Goal: Task Accomplishment & Management: Manage account settings

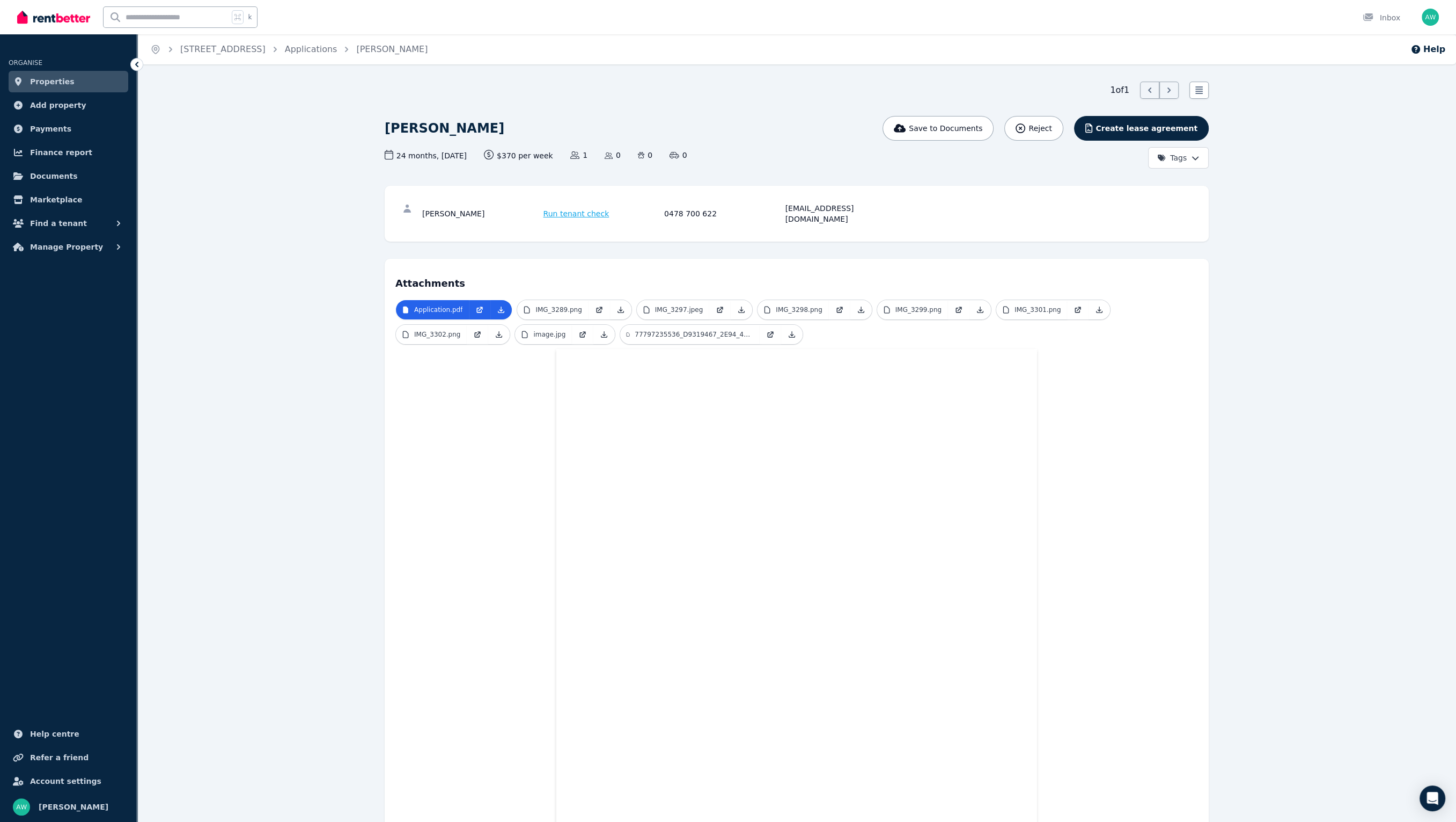
click at [52, 10] on img at bounding box center [53, 17] width 73 height 16
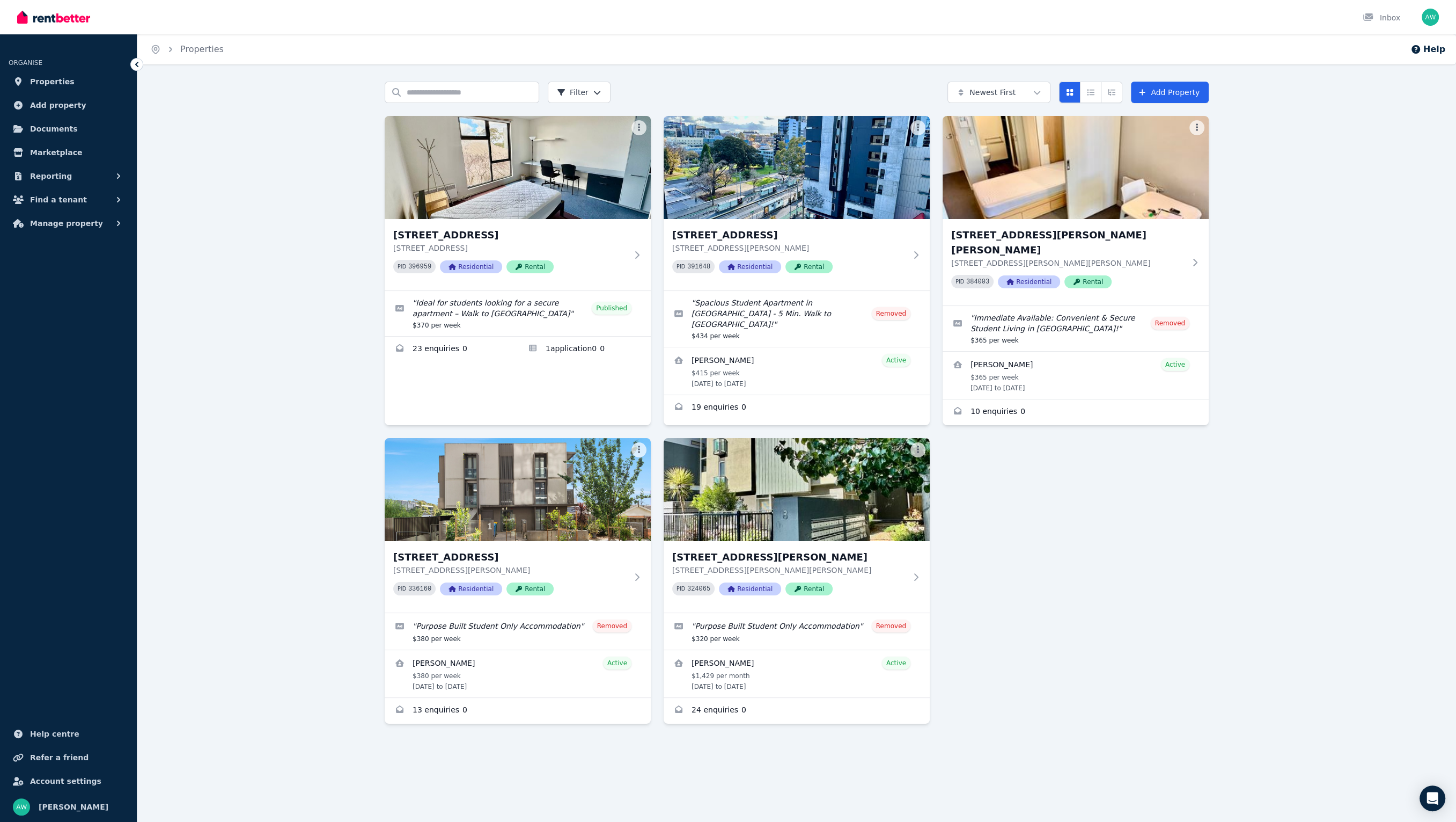
click at [1043, 481] on div "203/60 Waverley Rd, Malvern East 203/60 Waverley Rd, Malvern East VIC 3145 PID …" at bounding box center [797, 419] width 824 height 608
click at [1153, 257] on p "[STREET_ADDRESS][PERSON_NAME][PERSON_NAME]" at bounding box center [1068, 262] width 234 height 11
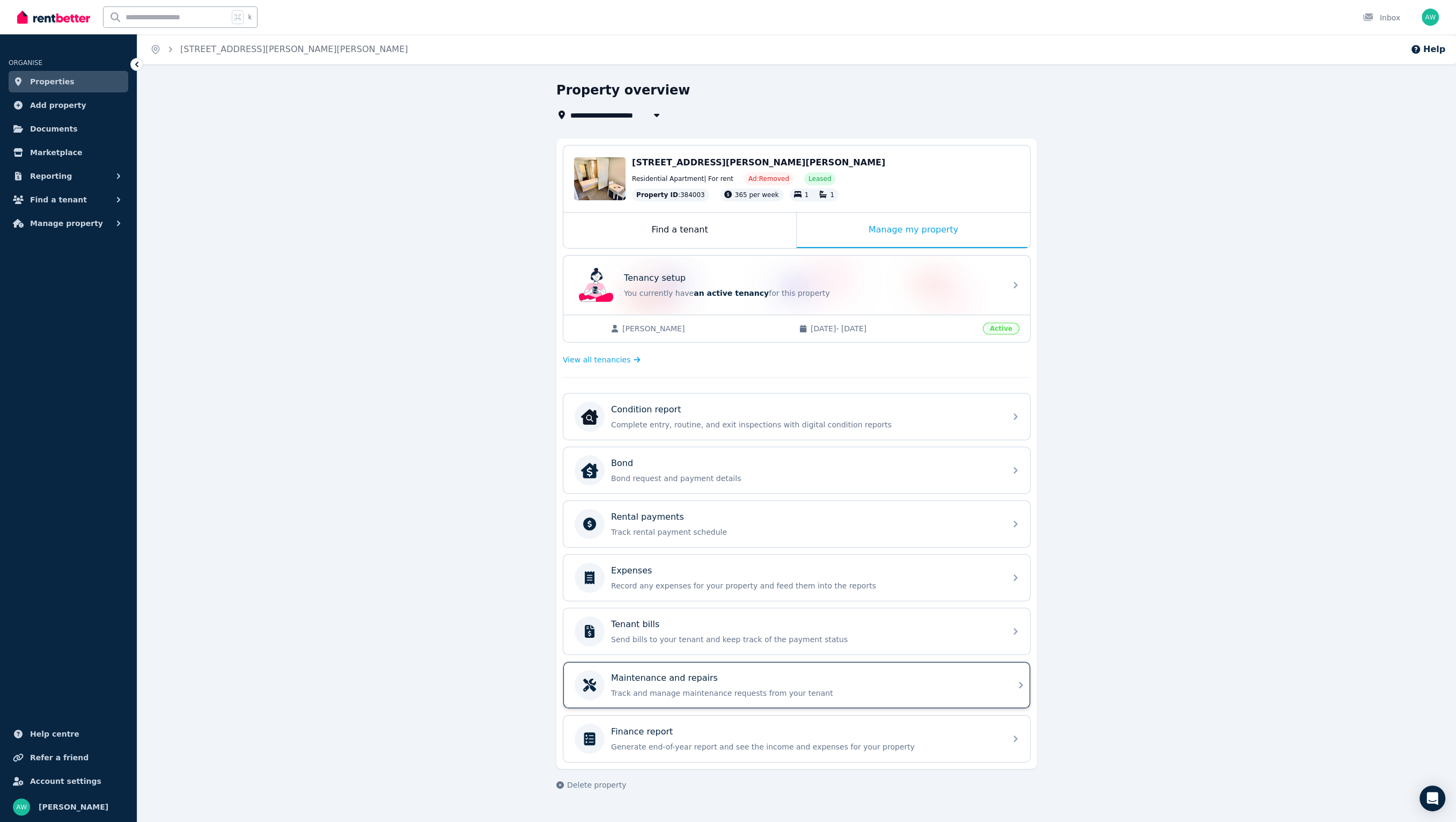
click at [704, 687] on p "Track and manage maintenance requests from your tenant" at bounding box center [805, 692] width 388 height 11
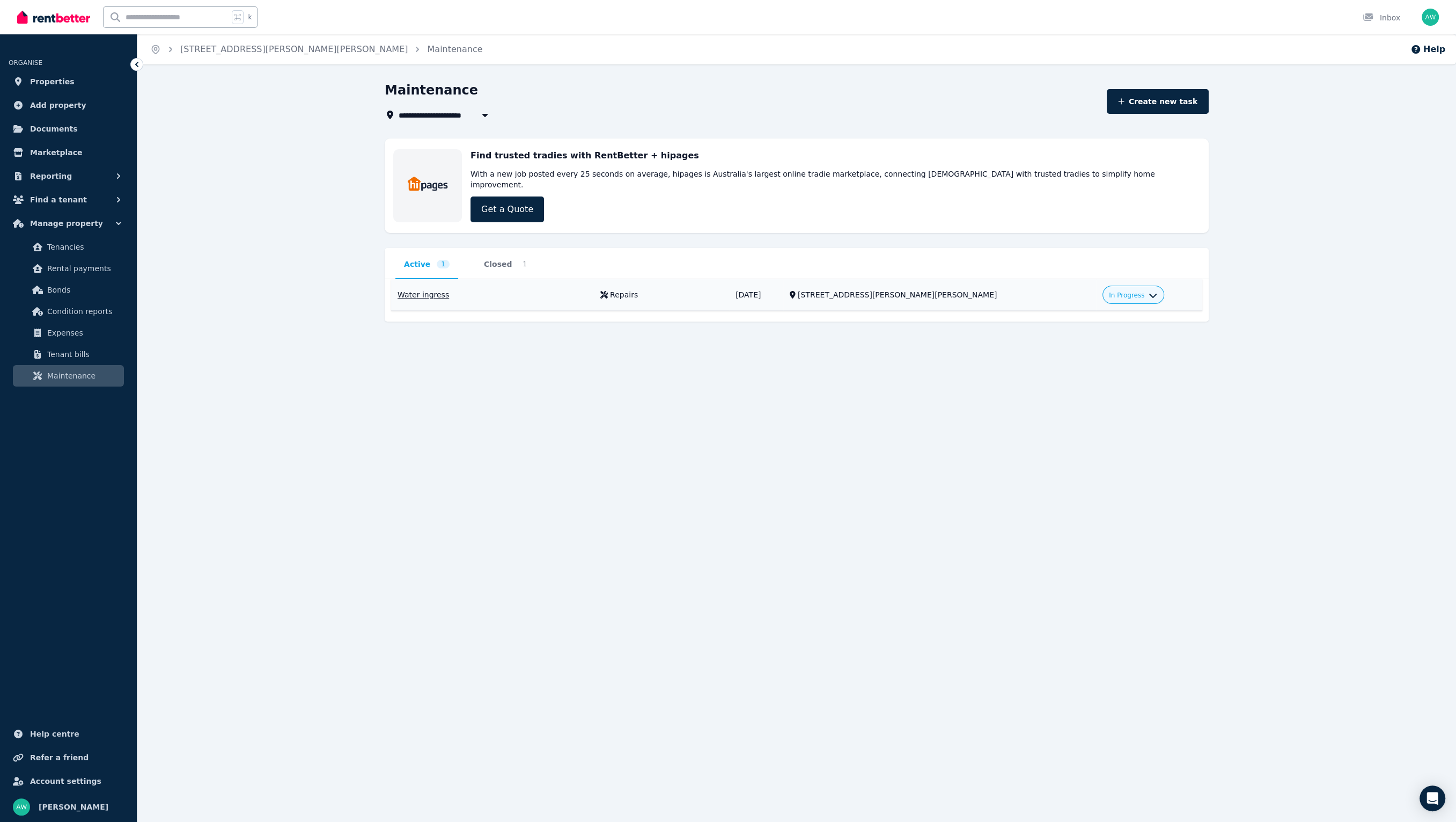
click at [604, 296] on td "Repairs 29/08/2025" at bounding box center [661, 295] width 135 height 32
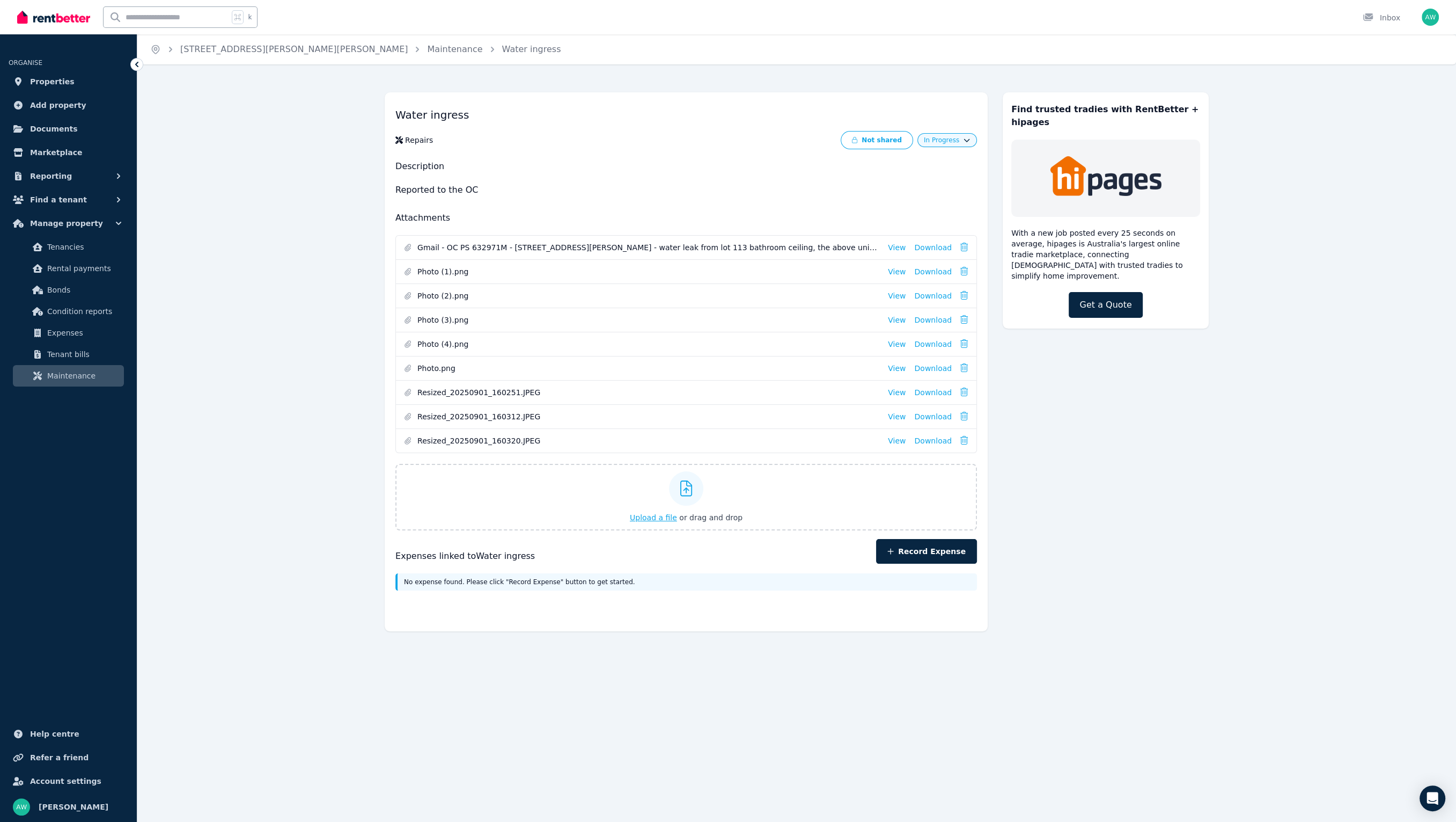
click at [665, 513] on span "Upload a file" at bounding box center [653, 518] width 47 height 9
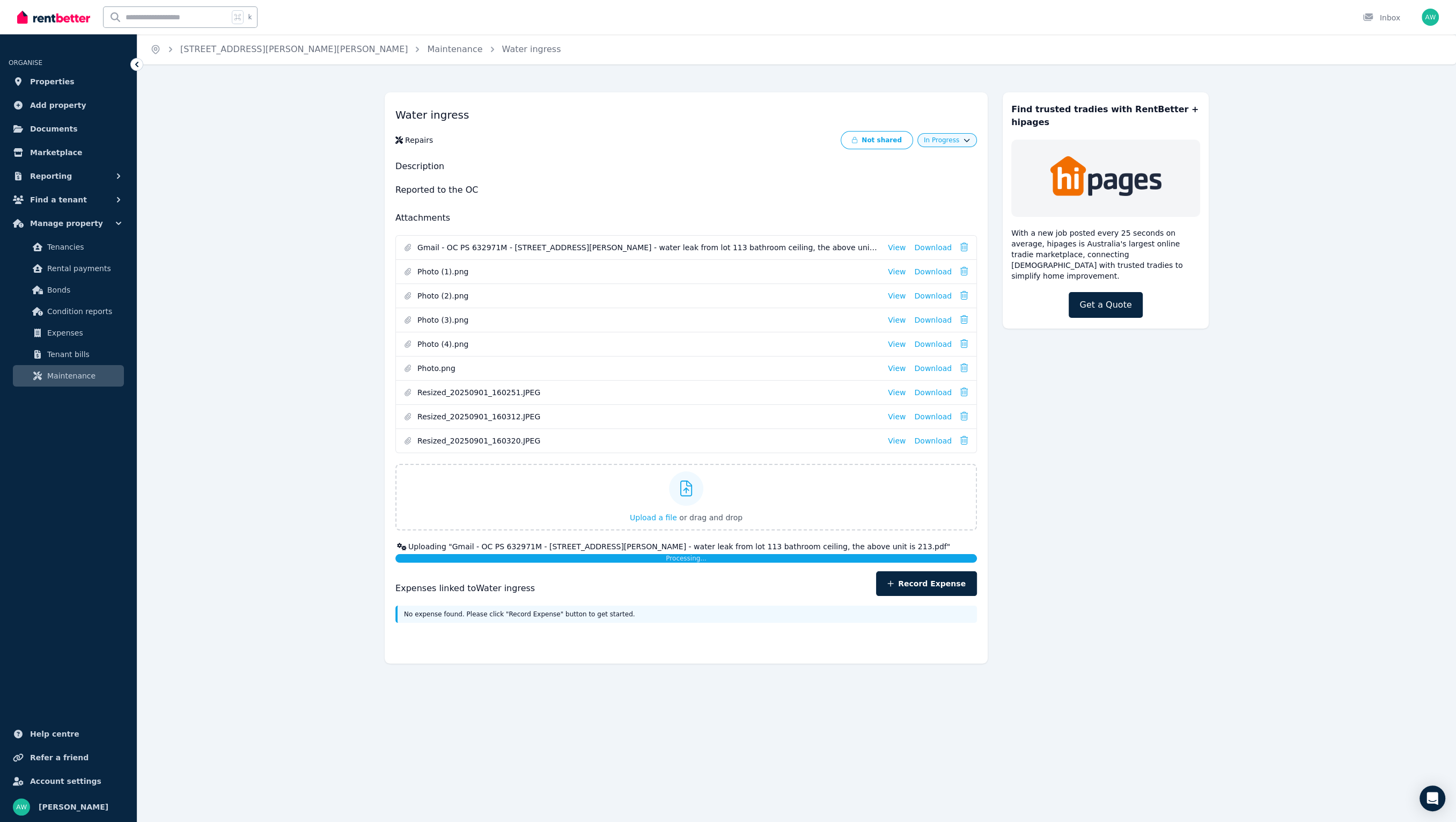
click at [306, 221] on div "Water ingress Repairs Not shared In Progress Description Reported to the OC Att…" at bounding box center [797, 382] width 1318 height 601
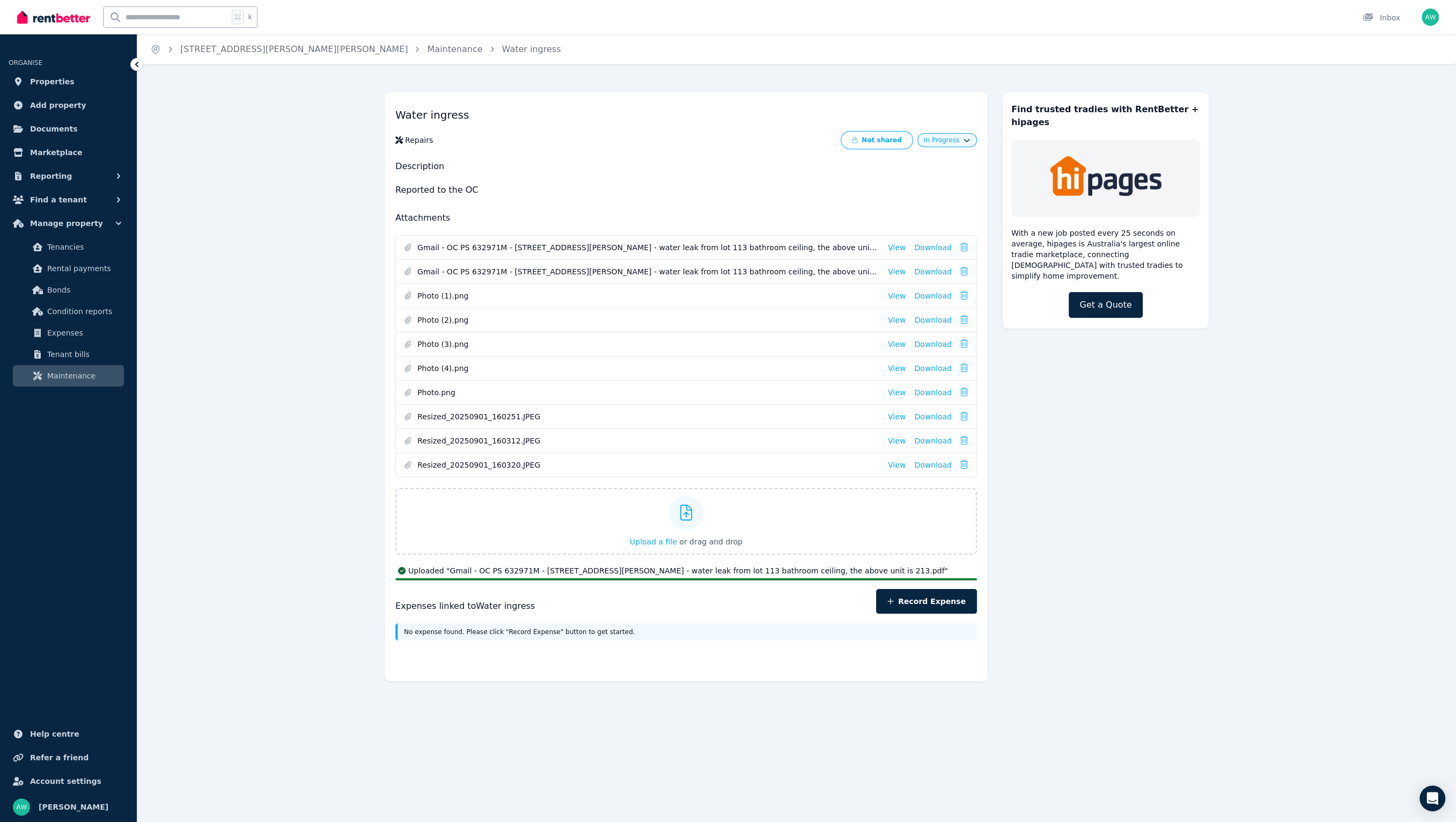
click at [50, 16] on img at bounding box center [53, 17] width 73 height 16
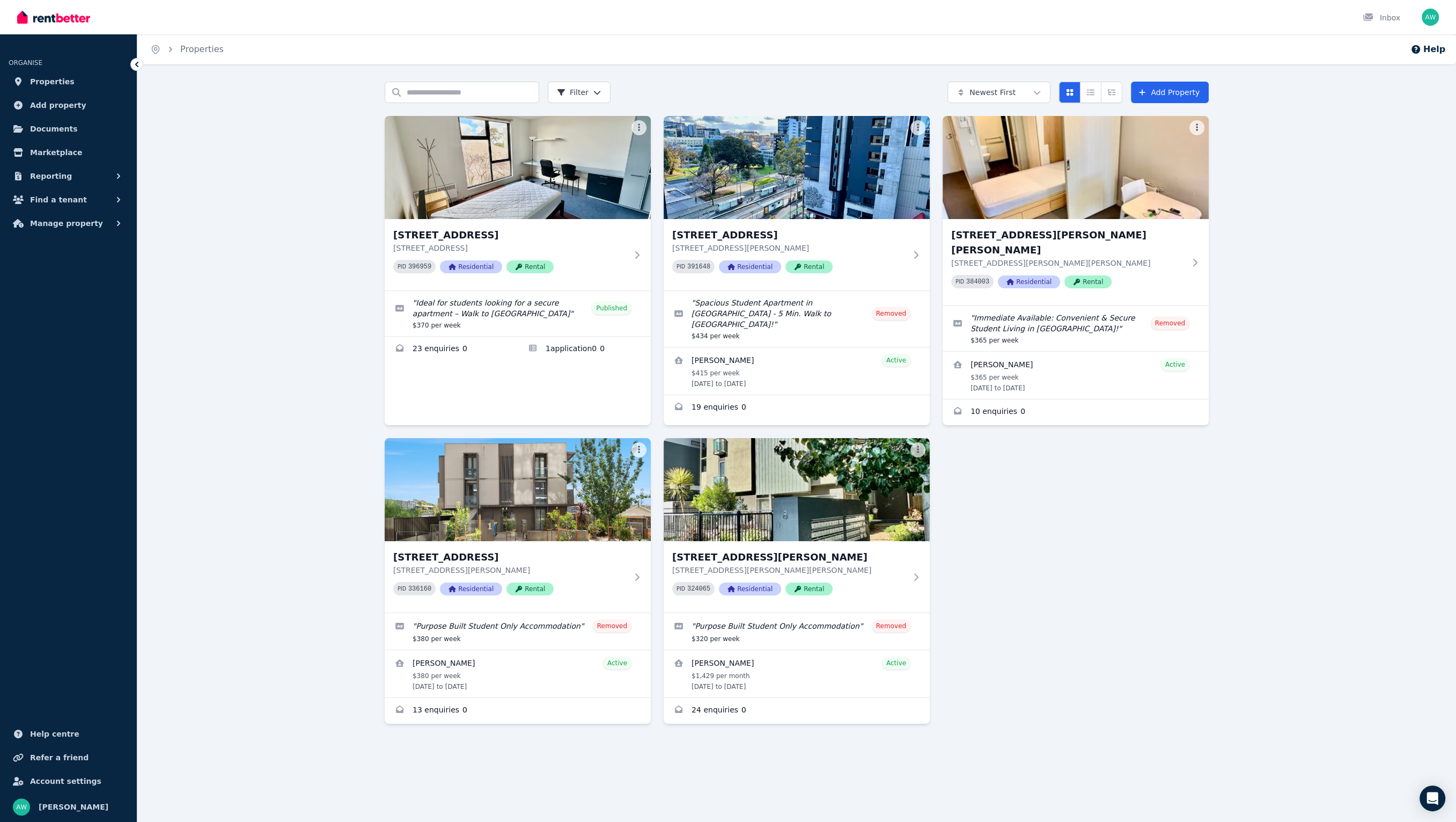
click at [1299, 178] on div "Search properties Filter Newest First Add Property [STREET_ADDRESS] [STREET_ADD…" at bounding box center [797, 427] width 1318 height 692
